Goal: Check status: Check status

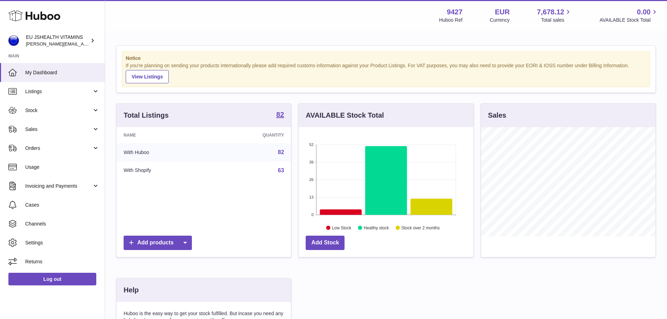
scroll to position [109, 175]
click at [35, 108] on span "Stock" at bounding box center [58, 110] width 67 height 7
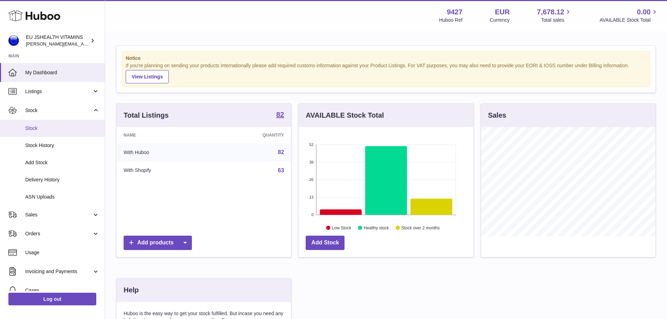
click at [47, 132] on link "Stock" at bounding box center [52, 128] width 105 height 17
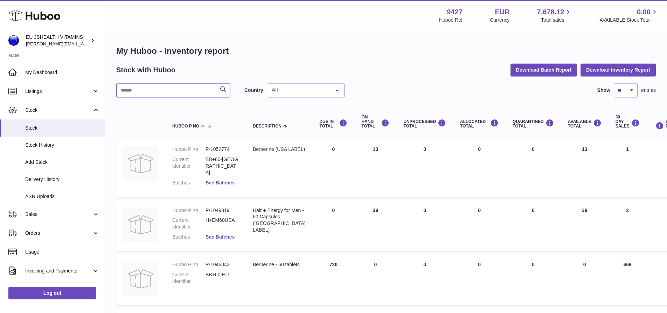
click at [177, 92] on input "text" at bounding box center [173, 91] width 114 height 14
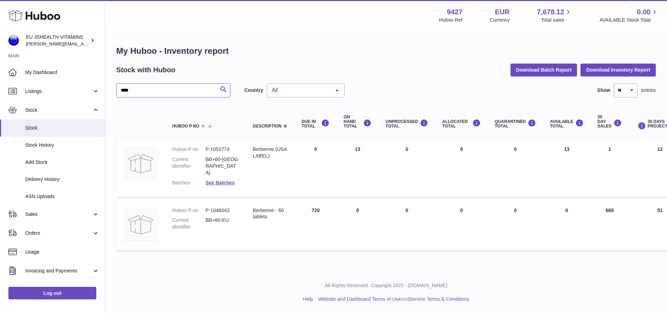
type input "****"
drag, startPoint x: 604, startPoint y: 206, endPoint x: 617, endPoint y: 206, distance: 13.0
click at [617, 206] on td "30 DAY SALES 669" at bounding box center [609, 225] width 38 height 51
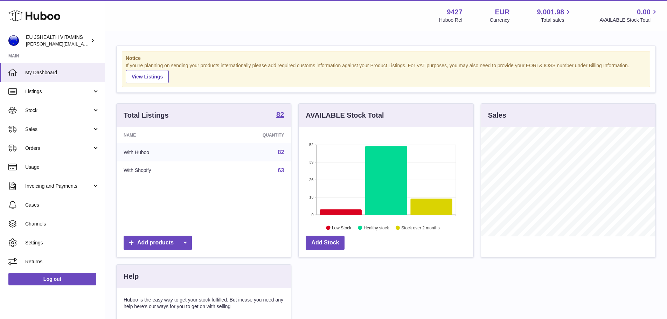
scroll to position [109, 175]
click at [52, 278] on link "Log out" at bounding box center [52, 279] width 88 height 13
